Goal: Task Accomplishment & Management: Complete application form

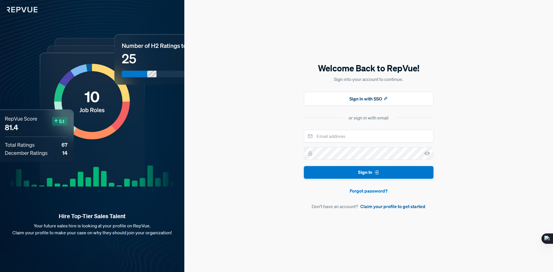
click at [371, 208] on link "Claim your profile to get started" at bounding box center [392, 206] width 65 height 7
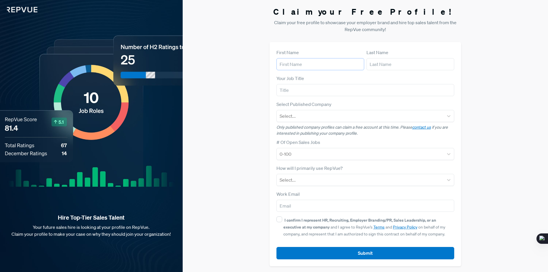
click at [308, 58] on input "text" at bounding box center [321, 64] width 88 height 12
type input "Ammar"
type input "[PERSON_NAME]"
type input "[EMAIL_ADDRESS][DOMAIN_NAME]"
click at [305, 93] on input "text" at bounding box center [366, 90] width 178 height 12
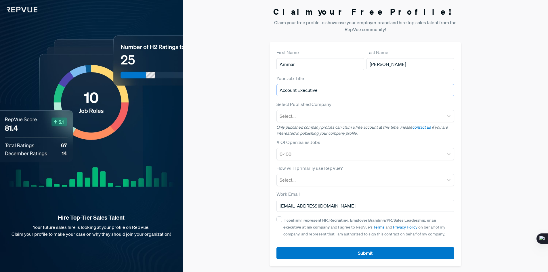
type input "Account Executive"
click at [336, 123] on article "Select Published Company Select... Only published company profiles can claim a …" at bounding box center [366, 119] width 178 height 36
click at [334, 117] on div at bounding box center [360, 116] width 161 height 8
type input "Motive"
click at [315, 134] on div "Motive" at bounding box center [366, 132] width 178 height 12
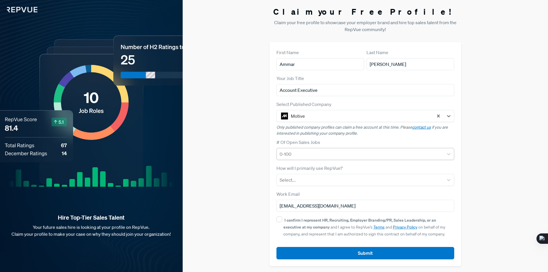
click at [302, 155] on div at bounding box center [360, 154] width 161 height 8
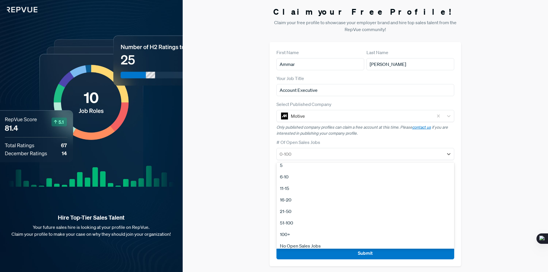
scroll to position [54, 0]
click at [292, 231] on div "100+" at bounding box center [366, 231] width 178 height 12
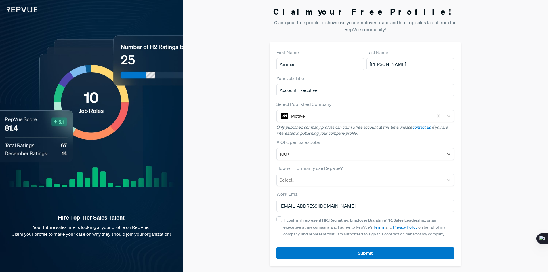
click at [241, 172] on div "Claim your Free Profile! Claim your free profile to showcase your employer bran…" at bounding box center [366, 136] width 366 height 273
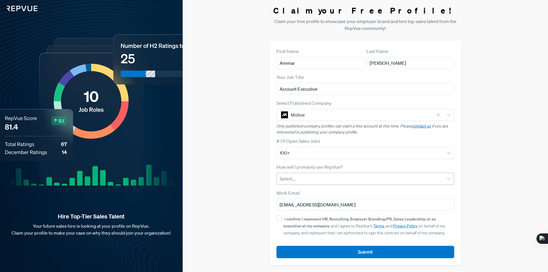
click at [294, 180] on div at bounding box center [360, 179] width 161 height 8
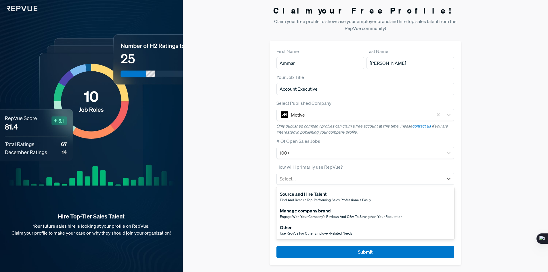
click at [223, 195] on div "Claim your Free Profile! Claim your free profile to showcase your employer bran…" at bounding box center [366, 135] width 366 height 273
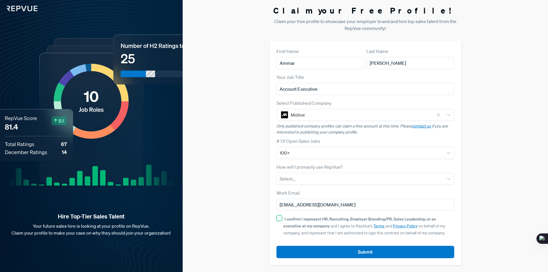
click at [281, 218] on input "I confirm I represent HR, Recruiting, Employer Branding/PR, Sales Leadership, o…" at bounding box center [280, 218] width 6 height 6
checkbox input "true"
drag, startPoint x: 353, startPoint y: 204, endPoint x: 269, endPoint y: 192, distance: 85.2
click at [270, 193] on div "First Name [PERSON_NAME] Last Name [PERSON_NAME] Your Job Title Account Executi…" at bounding box center [366, 153] width 192 height 224
type input "[EMAIL_ADDRESS][DOMAIN_NAME]"
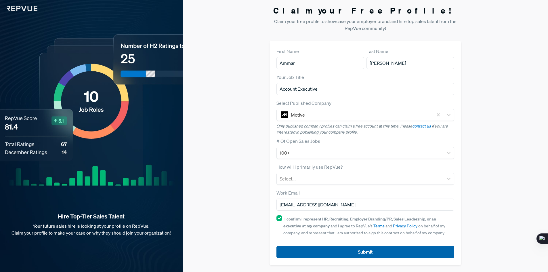
click at [330, 252] on button "Submit" at bounding box center [366, 252] width 178 height 12
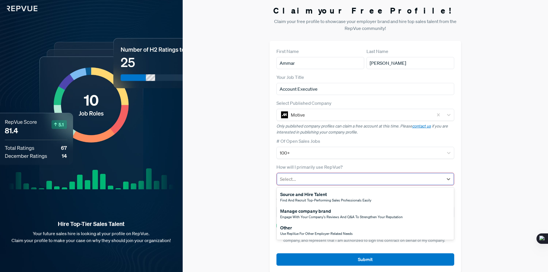
click at [329, 180] on div at bounding box center [360, 179] width 161 height 8
click at [319, 234] on span "Use RepVue for other employer-related needs" at bounding box center [316, 233] width 73 height 5
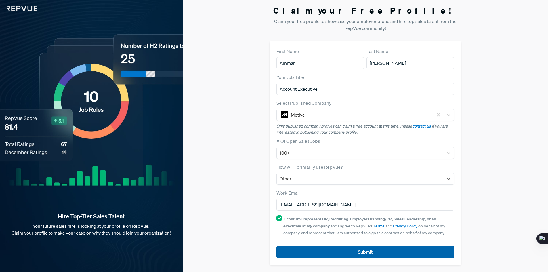
click at [316, 248] on button "Submit" at bounding box center [366, 252] width 178 height 12
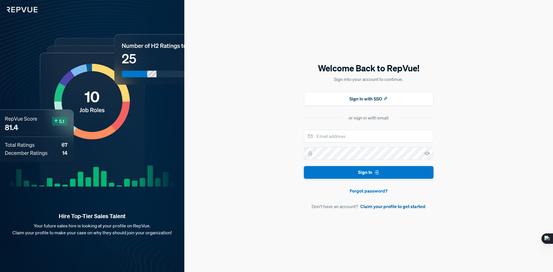
click at [374, 206] on link "Claim your profile to get started" at bounding box center [392, 206] width 65 height 7
